Goal: Task Accomplishment & Management: Manage account settings

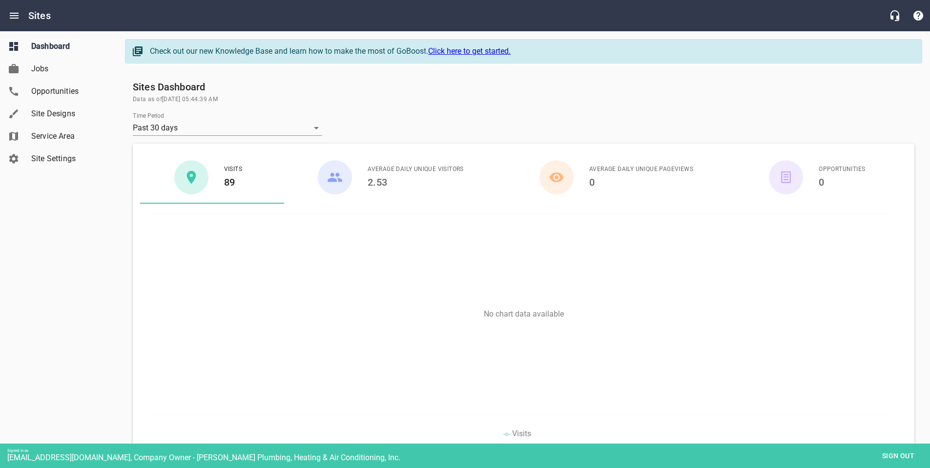
click at [67, 115] on span "Site Designs" at bounding box center [68, 114] width 74 height 12
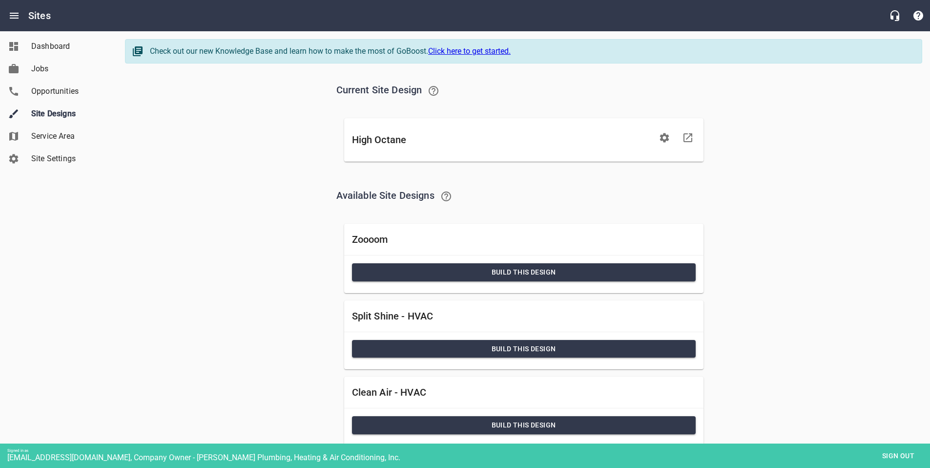
click at [893, 454] on span "Sign out" at bounding box center [898, 456] width 41 height 12
